Goal: Task Accomplishment & Management: Use online tool/utility

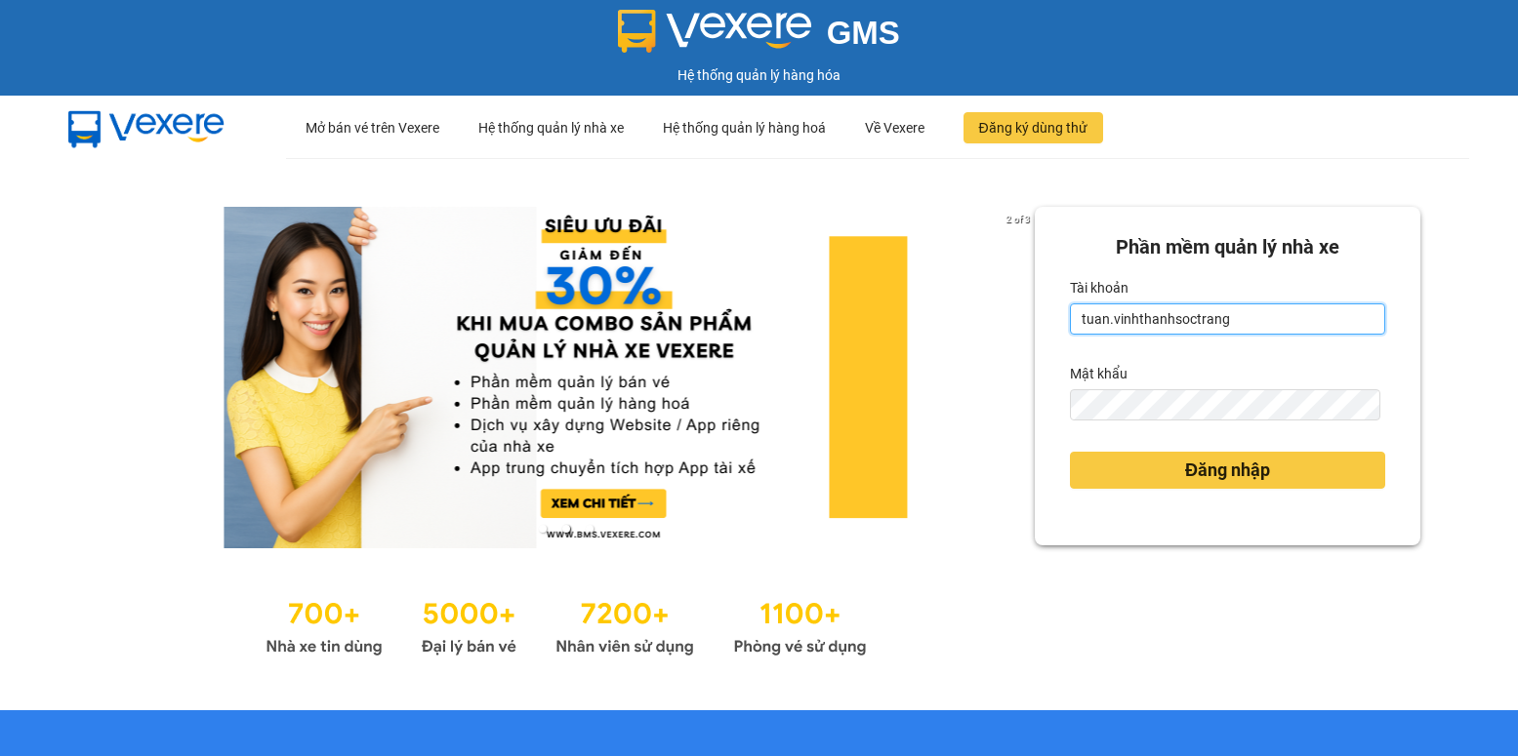
drag, startPoint x: 1100, startPoint y: 321, endPoint x: 1078, endPoint y: 323, distance: 21.6
click at [1078, 323] on input "tuan.vinhthanhsoctrang" at bounding box center [1227, 319] width 315 height 31
click at [1078, 322] on input "tuan.vinhthanhsoctrang" at bounding box center [1227, 319] width 315 height 31
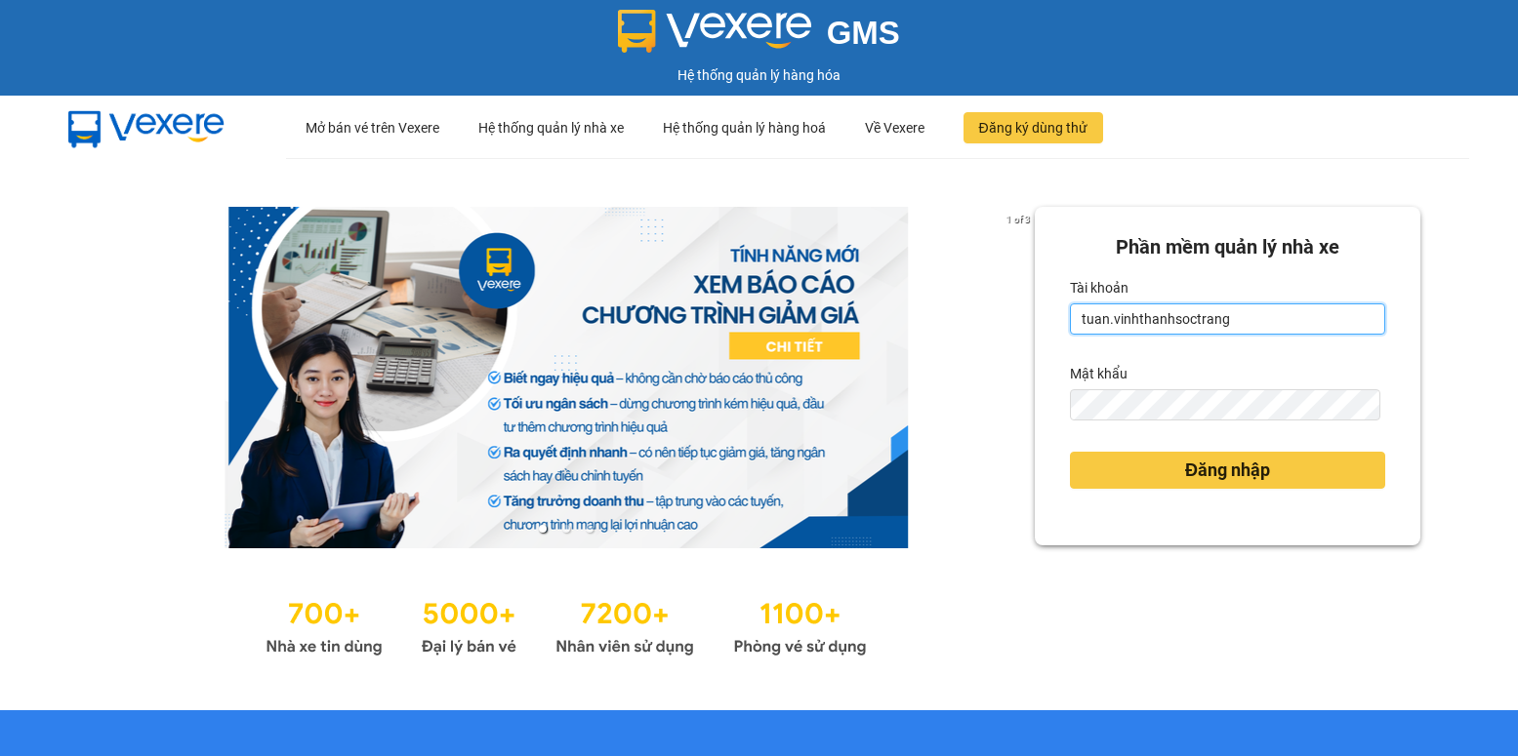
drag, startPoint x: 1096, startPoint y: 323, endPoint x: 1057, endPoint y: 318, distance: 39.3
click at [1057, 318] on div "[PERSON_NAME] mềm [PERSON_NAME] nhà xe Tài [PERSON_NAME].vinhthanhsoctrang Mật …" at bounding box center [1227, 376] width 385 height 339
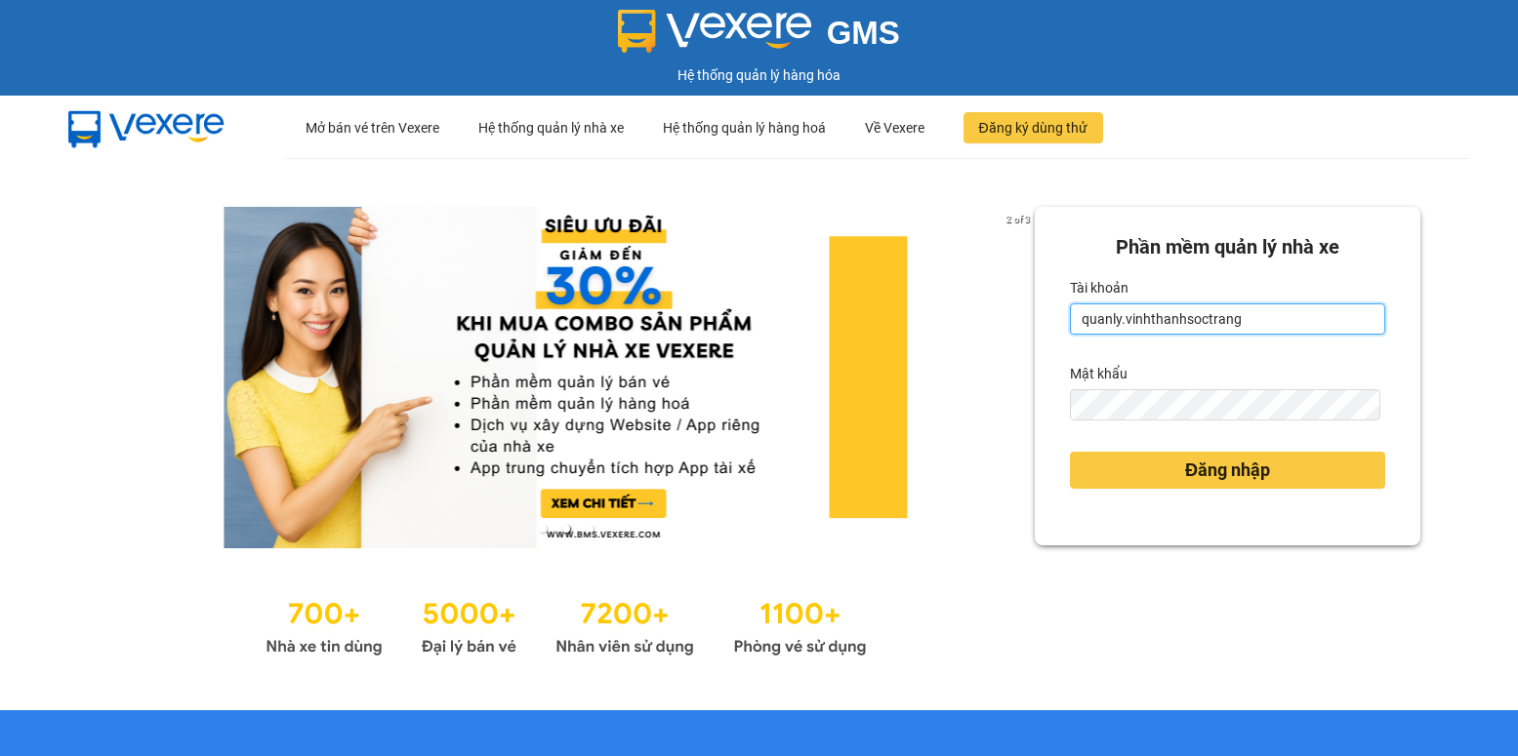
type input "quanly.vinhthanhsoctrang"
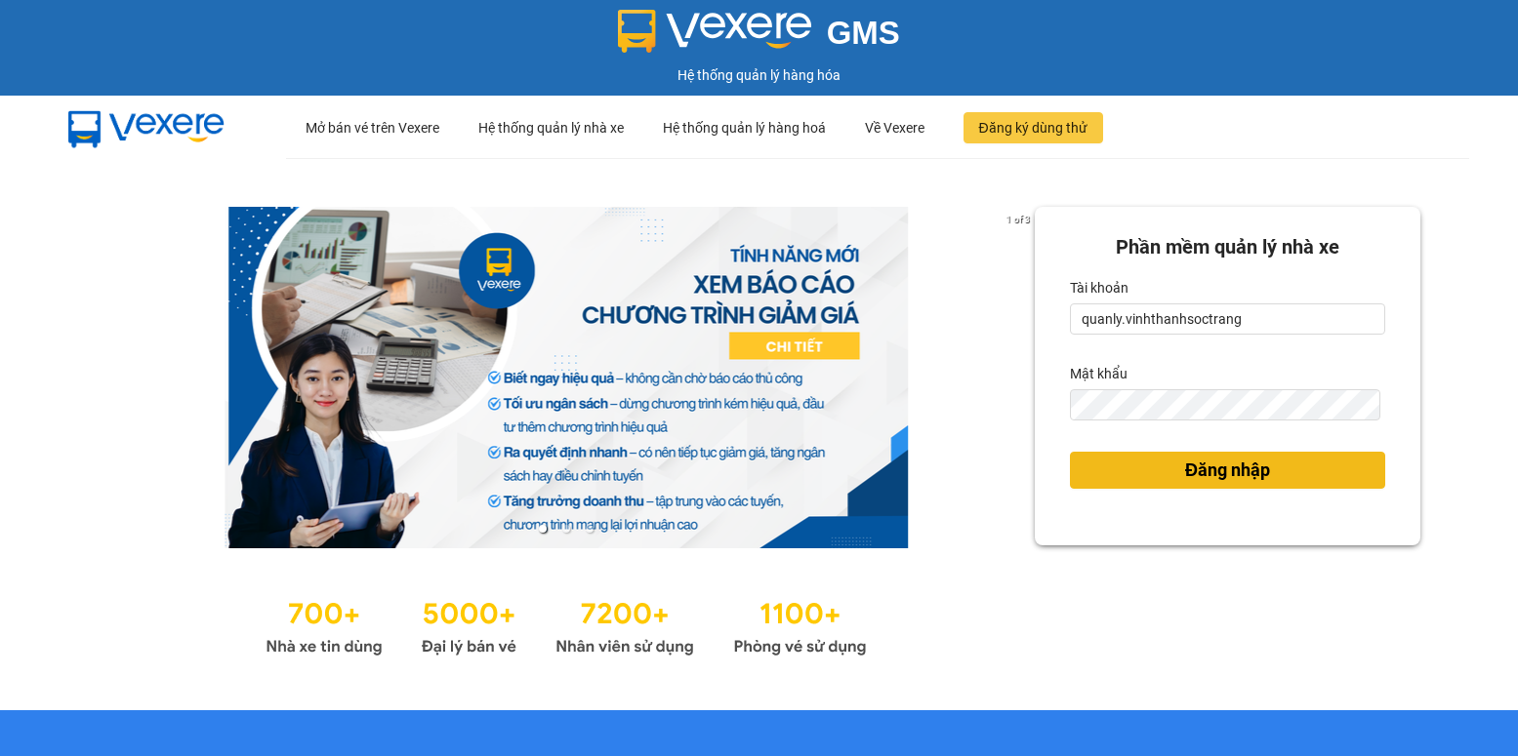
drag, startPoint x: 1119, startPoint y: 475, endPoint x: 1134, endPoint y: 445, distance: 33.6
click at [1119, 475] on button "Đăng nhập" at bounding box center [1227, 470] width 315 height 37
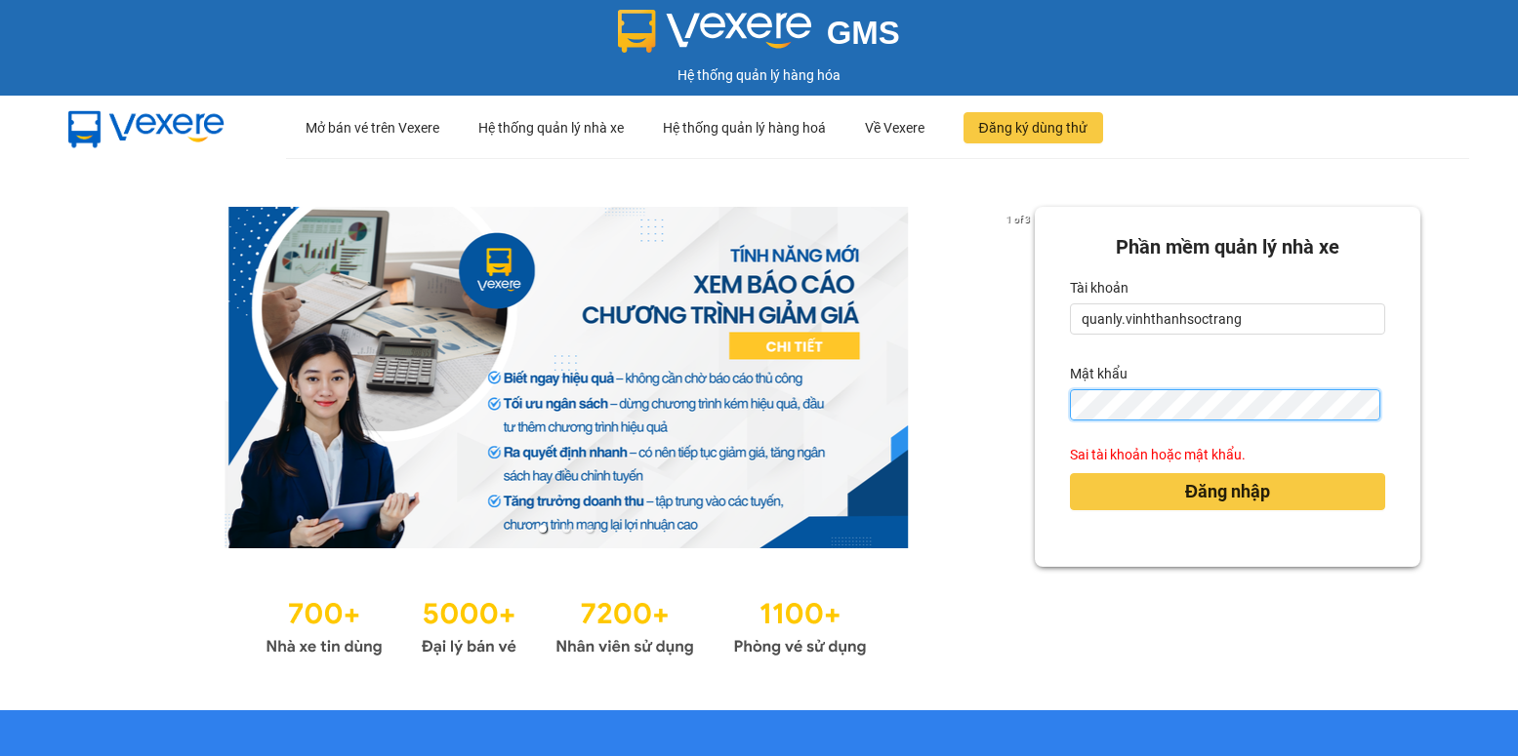
click at [992, 431] on div "1 of 3 [PERSON_NAME] mềm [PERSON_NAME] nhà xe [PERSON_NAME] quanly.vinhthanhsoc…" at bounding box center [759, 434] width 1518 height 552
click at [1021, 421] on div "1 of 3 [PERSON_NAME] mềm [PERSON_NAME] nhà xe [PERSON_NAME] quanly.vinhthanhsoc…" at bounding box center [759, 434] width 1518 height 552
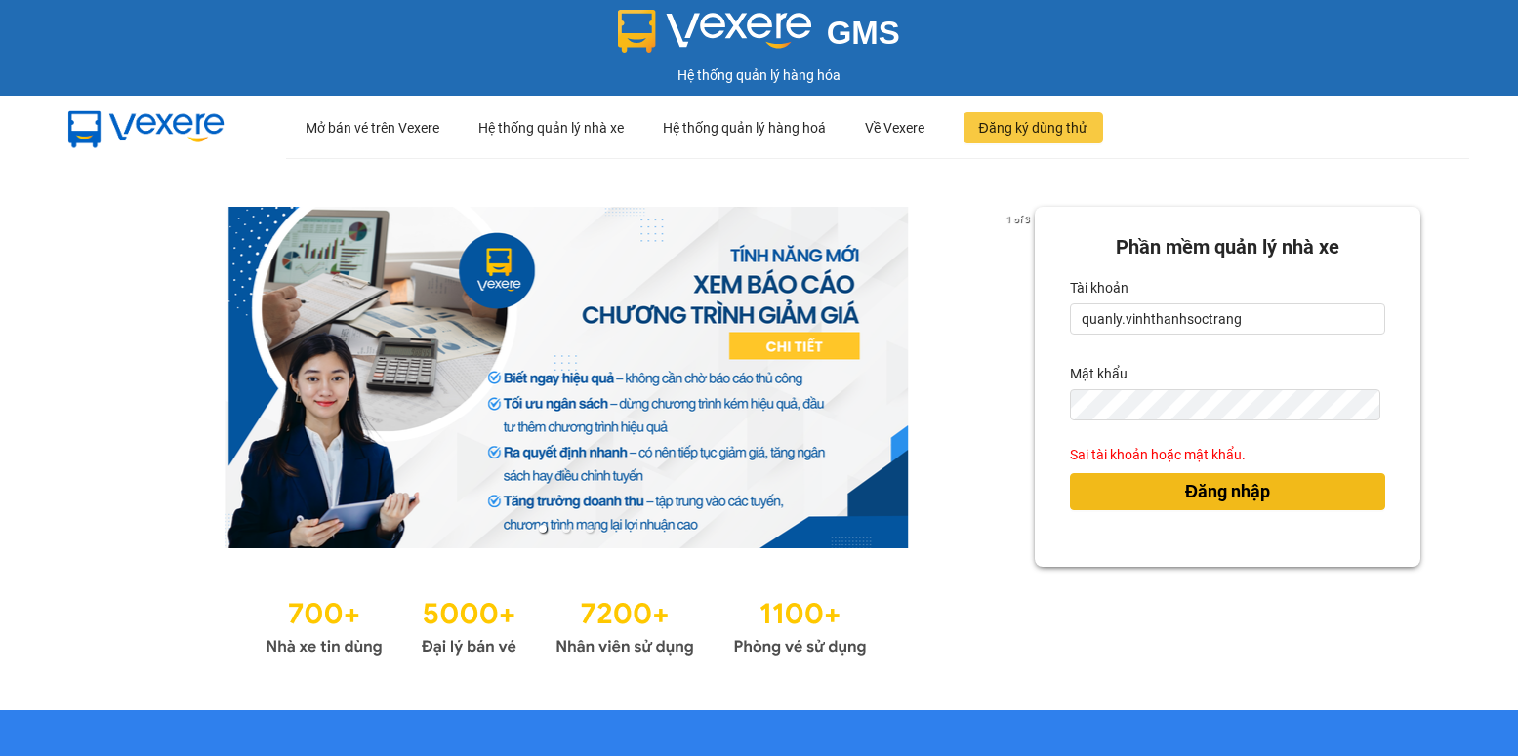
click at [1092, 505] on button "Đăng nhập" at bounding box center [1227, 491] width 315 height 37
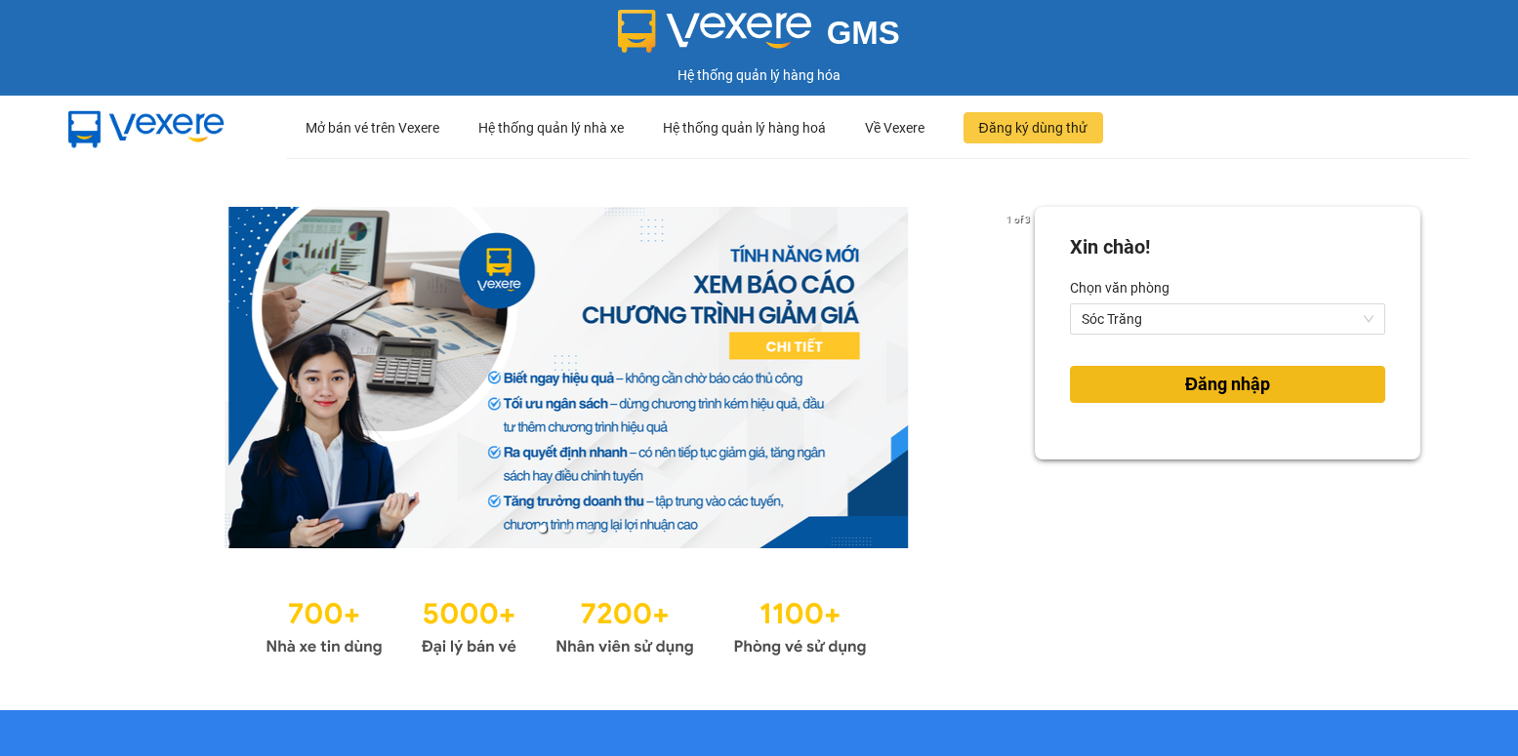
click at [1230, 382] on span "Đăng nhập" at bounding box center [1227, 384] width 85 height 27
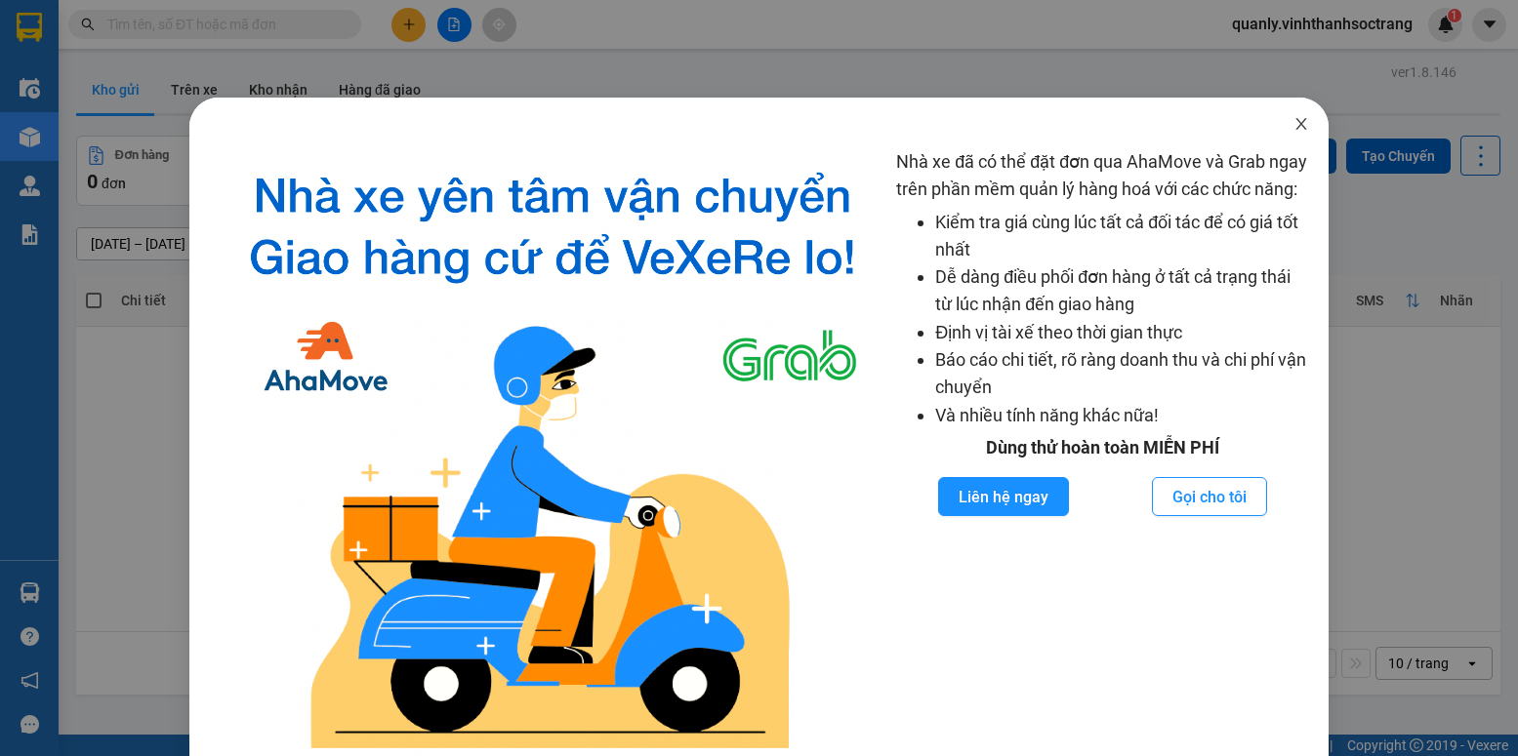
click at [1293, 125] on icon "close" at bounding box center [1301, 124] width 16 height 16
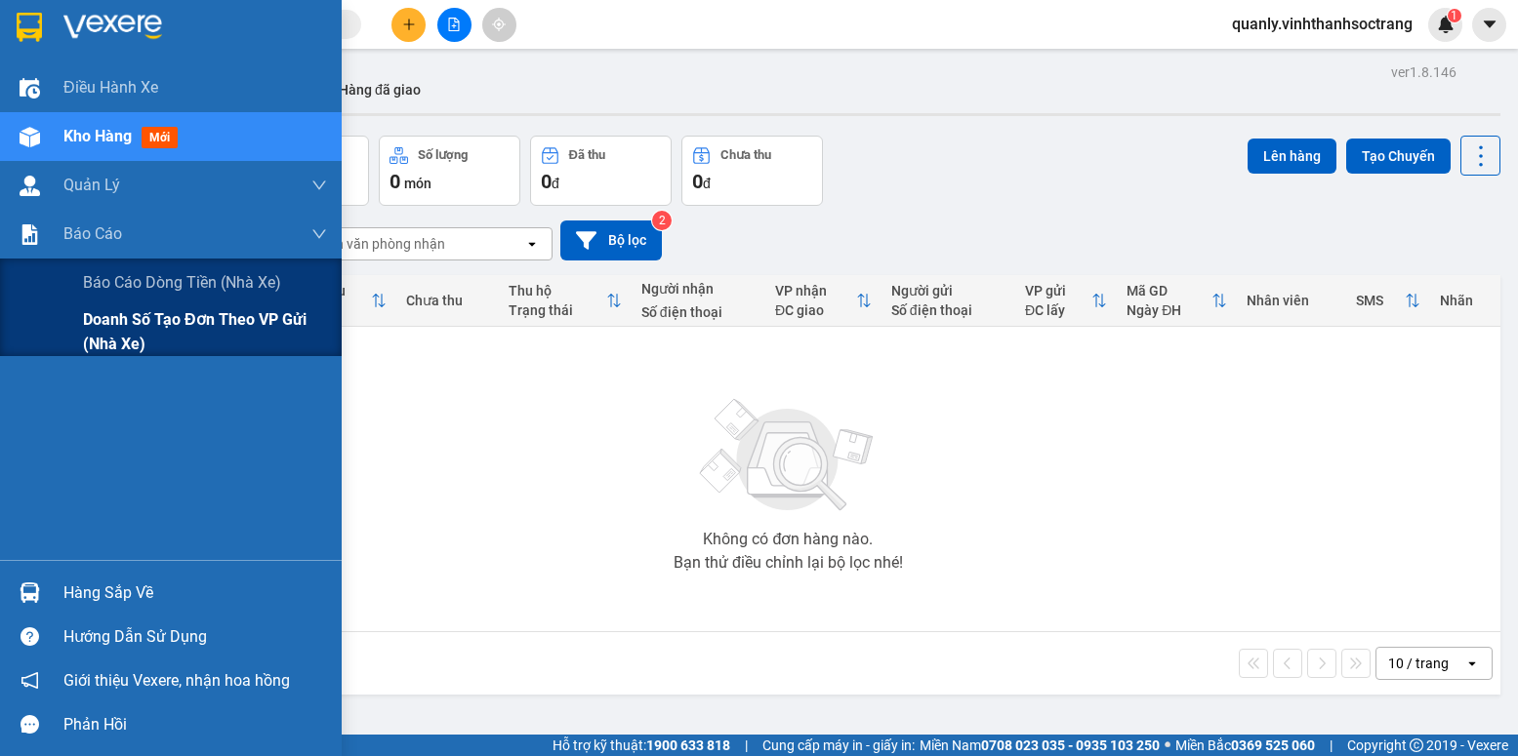
click at [178, 329] on span "Doanh số tạo đơn theo VP gửi (nhà xe)" at bounding box center [205, 331] width 244 height 49
